Goal: Information Seeking & Learning: Learn about a topic

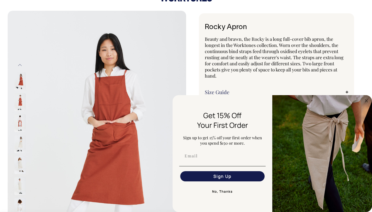
scroll to position [16, 0]
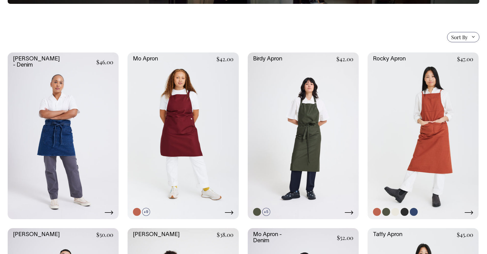
scroll to position [105, 0]
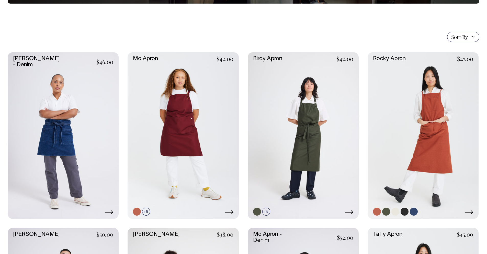
click at [432, 117] on link at bounding box center [423, 135] width 111 height 166
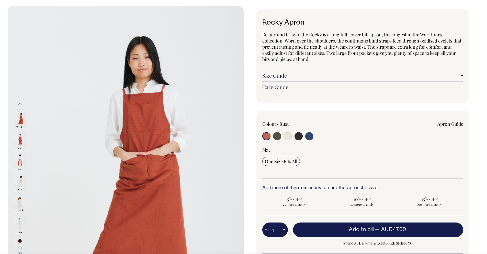
scroll to position [21, 0]
click at [290, 137] on input "radio" at bounding box center [288, 136] width 8 height 8
radio input "true"
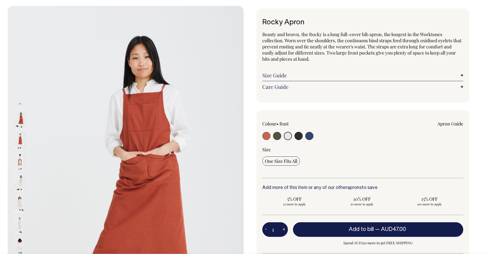
radio input "true"
select select "Natural"
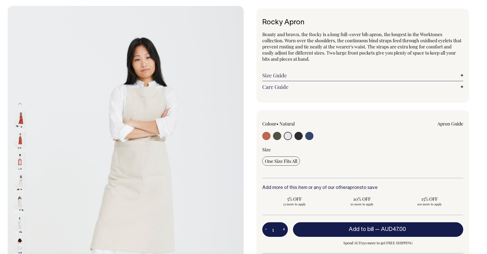
click at [290, 137] on input "radio" at bounding box center [288, 136] width 8 height 8
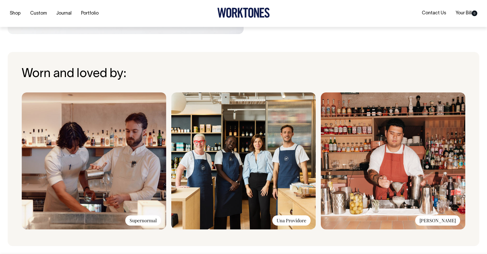
scroll to position [347, 0]
click at [43, 215] on img at bounding box center [94, 160] width 144 height 137
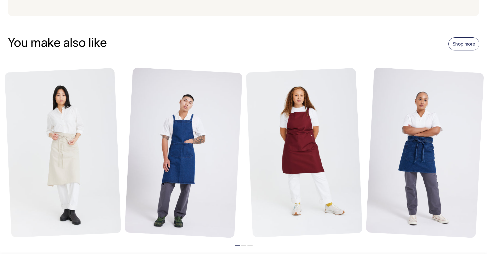
scroll to position [576, 0]
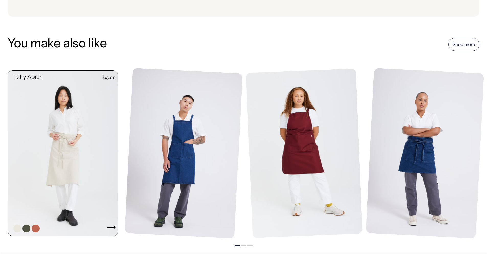
click at [87, 140] on link at bounding box center [64, 153] width 113 height 165
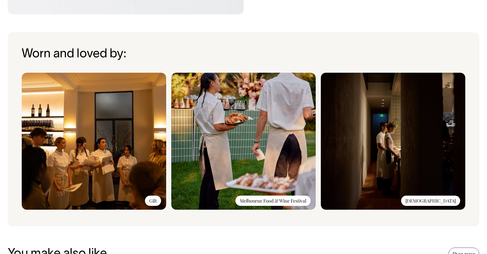
scroll to position [366, 0]
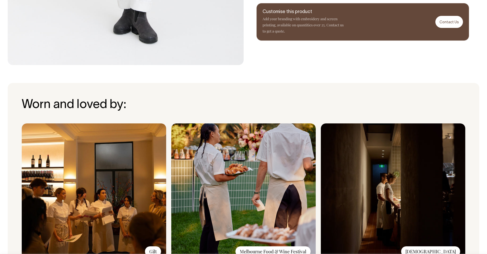
click at [88, 152] on img at bounding box center [94, 191] width 144 height 137
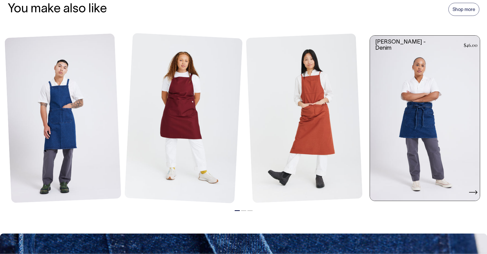
scroll to position [610, 0]
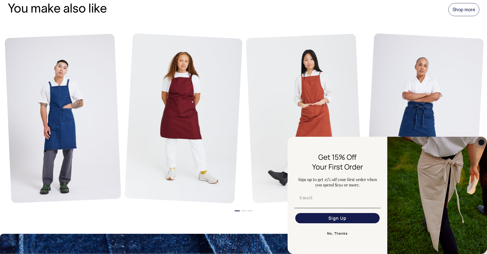
click at [483, 141] on circle "Close dialog" at bounding box center [482, 142] width 6 height 6
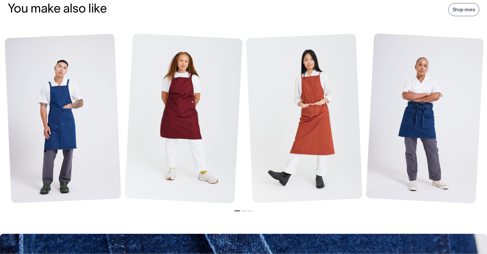
click at [245, 211] on li "2" at bounding box center [243, 209] width 5 height 6
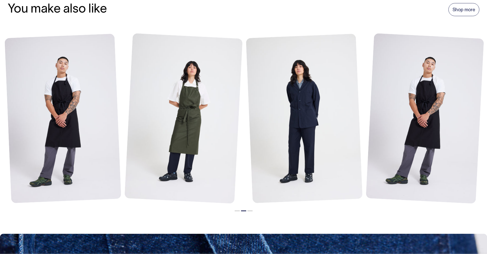
click at [249, 211] on li "3" at bounding box center [250, 209] width 5 height 6
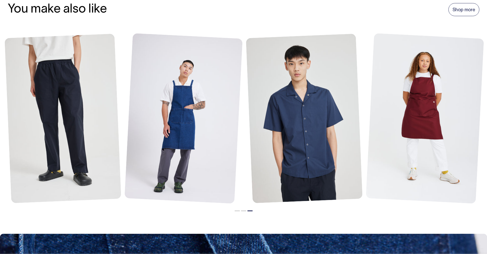
click at [237, 211] on li "1" at bounding box center [237, 209] width 5 height 6
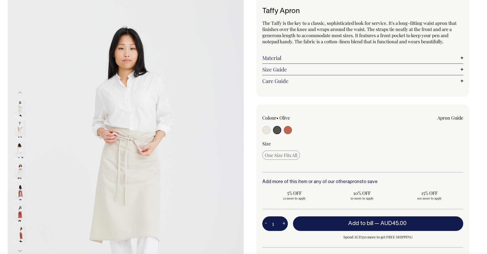
scroll to position [32, 0]
click at [462, 70] on link "Size Guide" at bounding box center [362, 69] width 201 height 6
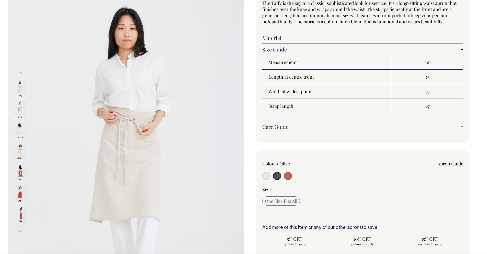
scroll to position [52, 0]
